Goal: Task Accomplishment & Management: Manage account settings

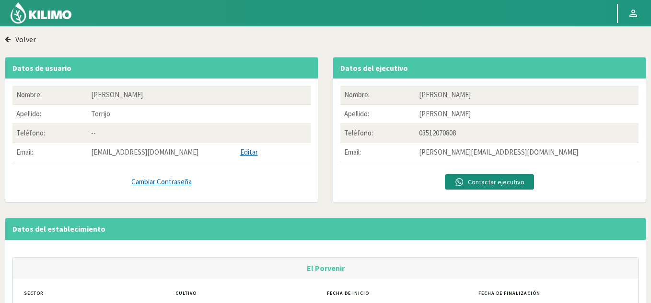
click at [181, 181] on link "Cambiar Contraseña" at bounding box center [161, 182] width 298 height 11
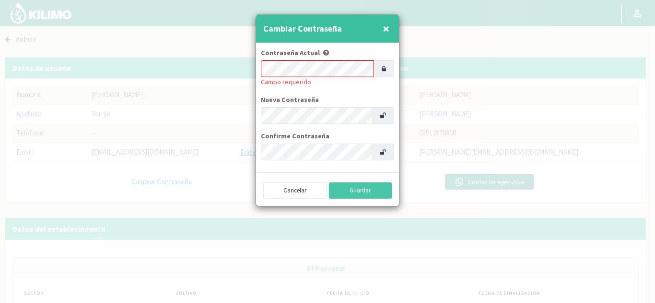
click at [389, 32] on button "×" at bounding box center [385, 28] width 11 height 19
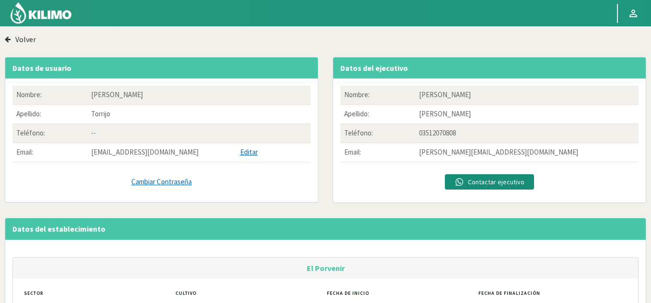
click at [179, 183] on link "Cambiar Contraseña" at bounding box center [161, 182] width 298 height 11
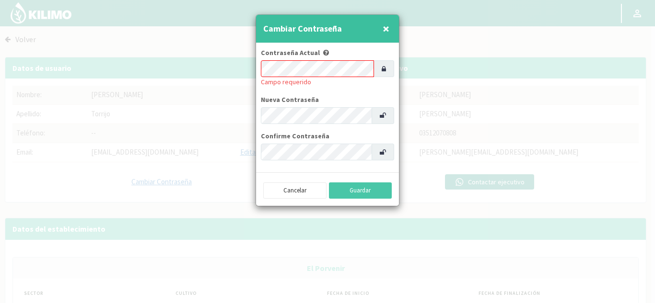
click at [358, 88] on form "Contraseña Actual Campo requerido Nueva Contraseña Confirme Contraseña" at bounding box center [327, 108] width 143 height 130
click at [291, 84] on div "Contraseña Actual Campo requerido" at bounding box center [327, 68] width 133 height 40
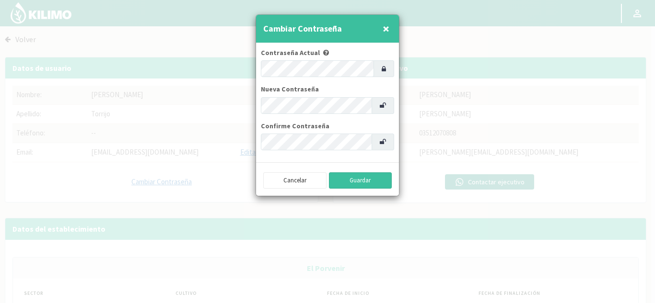
click at [365, 181] on button "Guardar" at bounding box center [360, 180] width 63 height 16
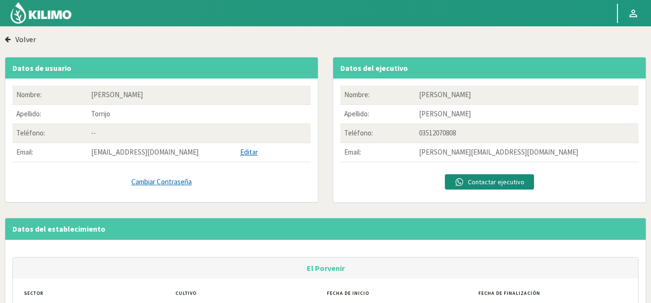
scroll to position [20, 0]
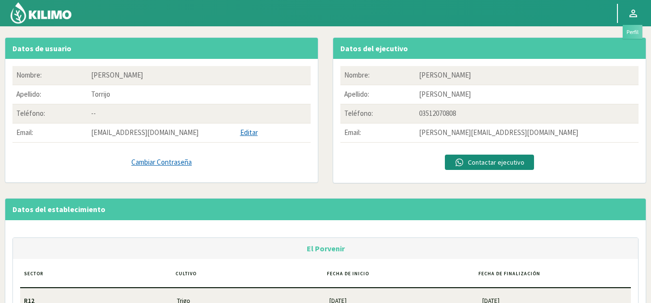
click at [632, 6] on link at bounding box center [632, 13] width 21 height 18
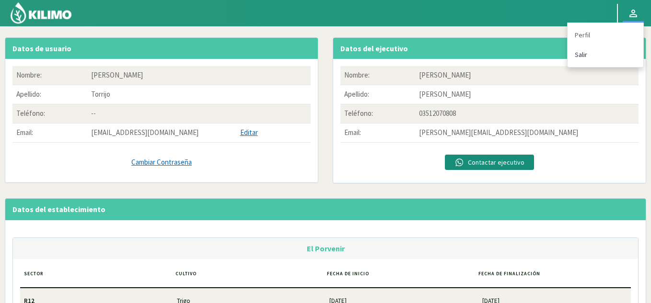
click at [573, 57] on link "Salir" at bounding box center [605, 55] width 76 height 20
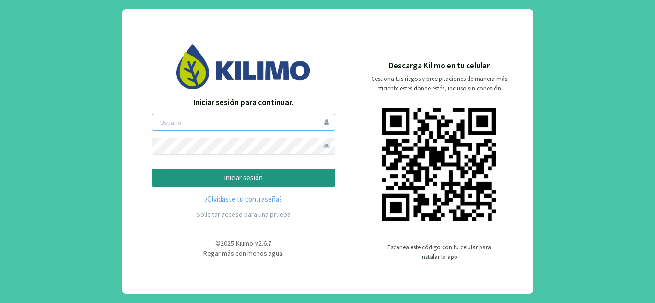
click at [245, 123] on input "email" at bounding box center [243, 122] width 183 height 17
type input "[EMAIL_ADDRESS][DOMAIN_NAME]"
click at [248, 204] on link "¿Olvidaste tu contraseña?" at bounding box center [243, 199] width 183 height 11
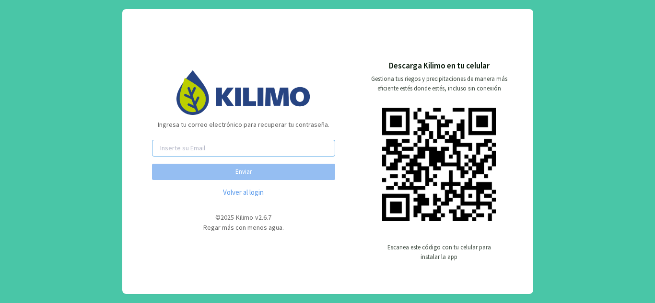
click at [261, 150] on input "email" at bounding box center [243, 148] width 183 height 17
type input "[EMAIL_ADDRESS][DOMAIN_NAME]"
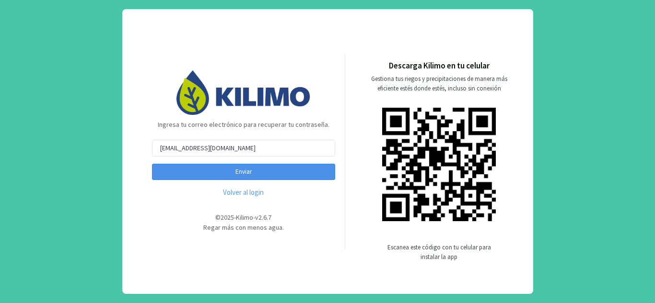
click at [251, 174] on button "Enviar" at bounding box center [243, 172] width 183 height 16
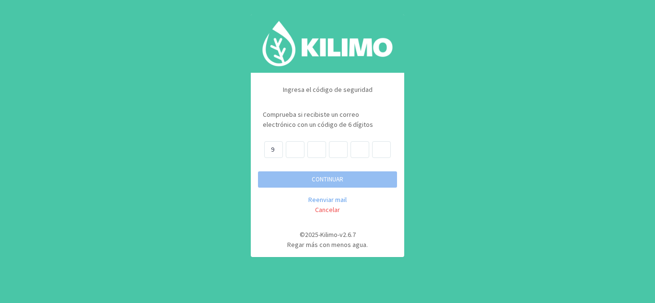
type input "9"
type input "6"
type input "2"
type input "0"
type input "4"
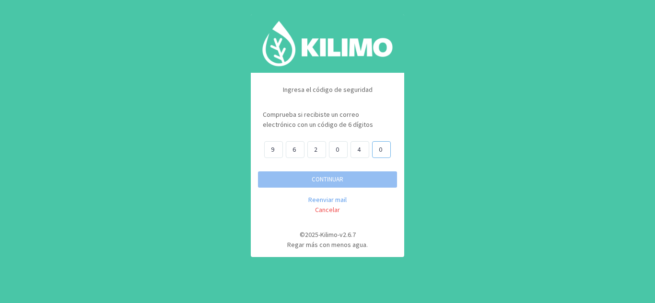
type input "0"
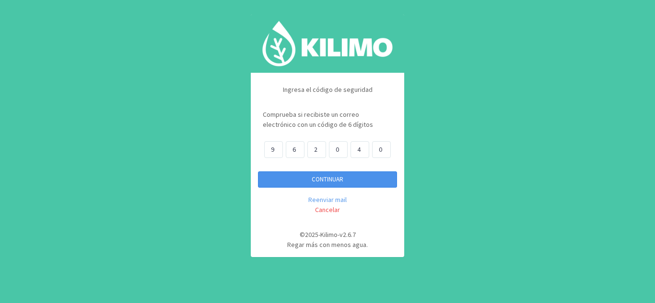
click at [258, 172] on button "CONTINUAR" at bounding box center [327, 180] width 139 height 16
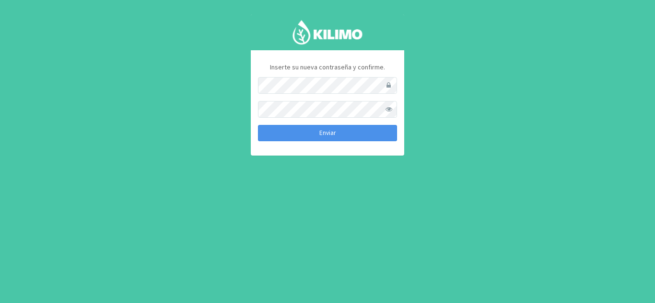
click at [313, 133] on button "Enviar" at bounding box center [327, 133] width 139 height 16
